Goal: Check status: Check status

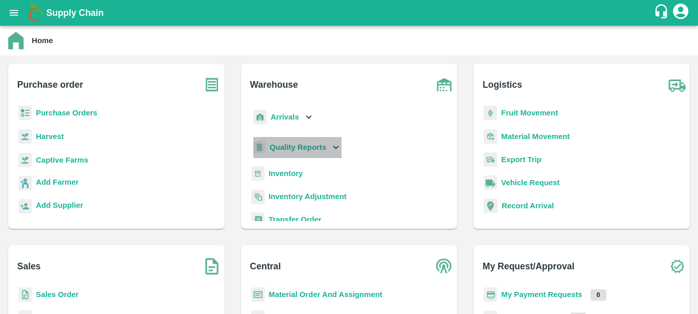
click at [297, 157] on div "Quality Reports" at bounding box center [296, 147] width 91 height 21
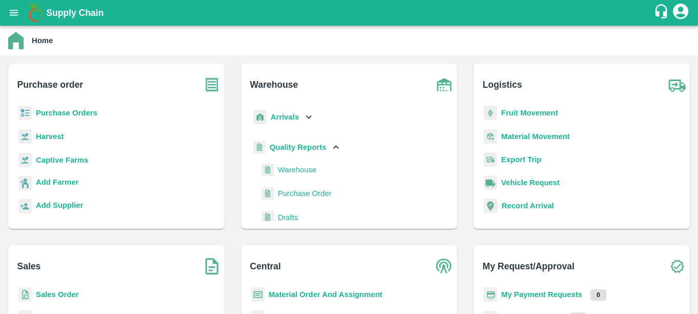
click at [290, 174] on span "Warehouse" at bounding box center [297, 169] width 38 height 11
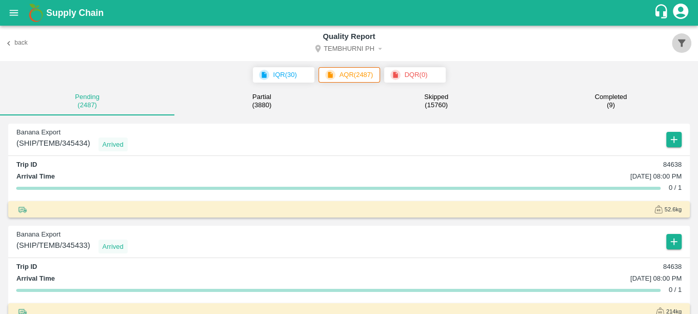
click at [686, 42] on icon "button" at bounding box center [681, 42] width 11 height 11
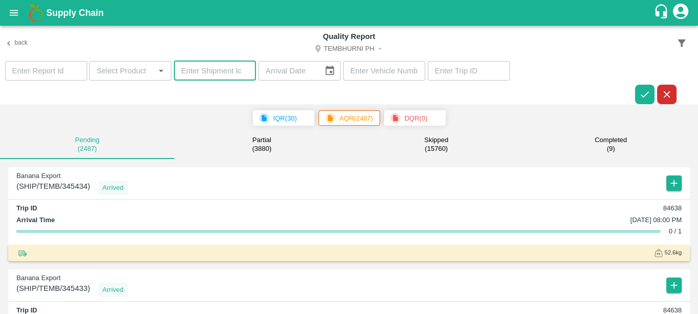
click at [213, 70] on input "number" at bounding box center [215, 70] width 82 height 19
paste input "347270"
click at [641, 90] on icon "button" at bounding box center [644, 94] width 11 height 11
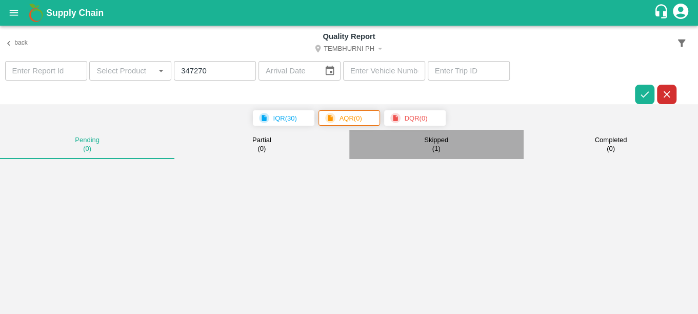
click at [436, 148] on small "( 1 )" at bounding box center [437, 149] width 8 height 8
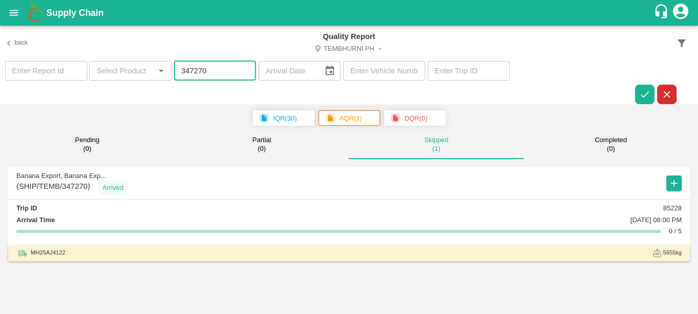
drag, startPoint x: 215, startPoint y: 65, endPoint x: 152, endPoint y: 64, distance: 63.1
click at [152, 64] on section "​ ​ 347270 ​ ​ ​ ​" at bounding box center [349, 83] width 698 height 44
paste input "182"
click at [640, 91] on icon "button" at bounding box center [644, 94] width 11 height 11
drag, startPoint x: 208, startPoint y: 67, endPoint x: 170, endPoint y: 65, distance: 38.6
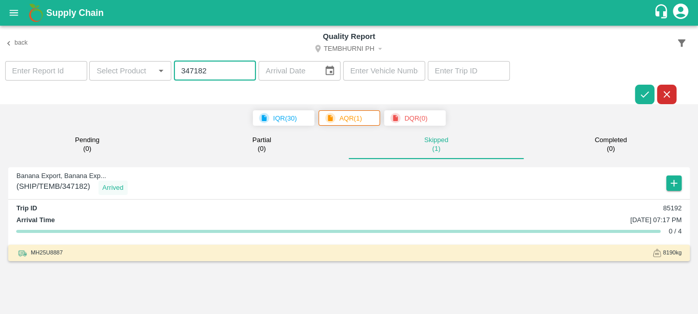
click at [170, 65] on section "​ ​ 347182 ​ ​ ​ ​" at bounding box center [349, 83] width 698 height 44
paste input "40"
type input "347140"
click at [639, 96] on icon "button" at bounding box center [644, 94] width 11 height 11
